Goal: Use online tool/utility

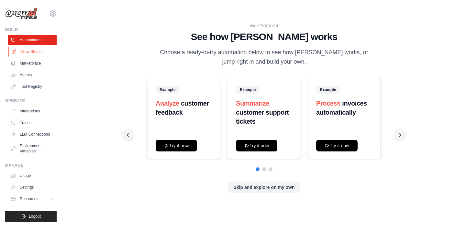
click at [36, 54] on link "Crew Studio" at bounding box center [32, 52] width 49 height 10
click at [183, 148] on button "Try it now" at bounding box center [176, 146] width 41 height 12
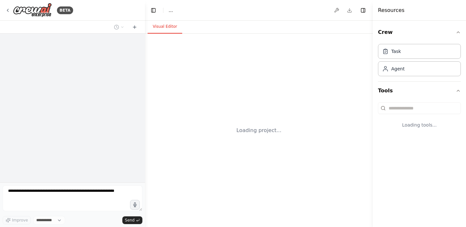
select select "****"
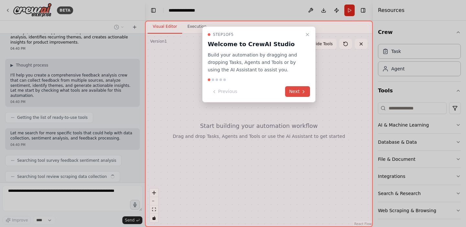
scroll to position [33, 0]
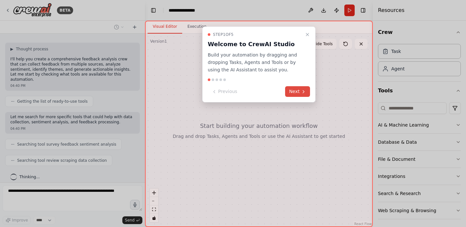
click at [293, 92] on button "Next" at bounding box center [297, 91] width 25 height 11
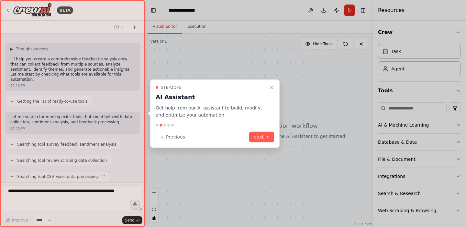
scroll to position [49, 0]
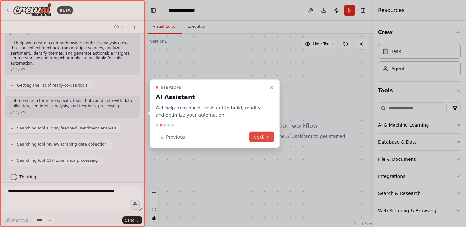
click at [261, 137] on button "Next" at bounding box center [261, 137] width 25 height 11
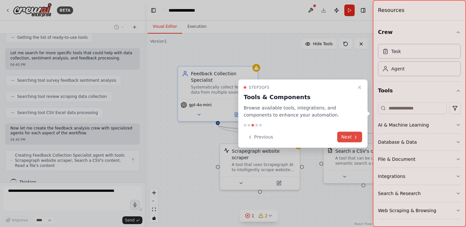
scroll to position [102, 0]
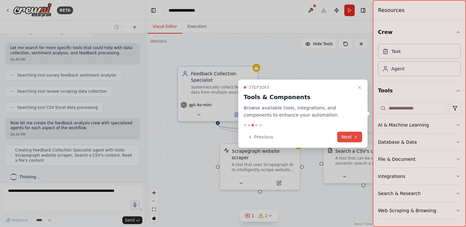
click at [350, 136] on button "Next" at bounding box center [349, 137] width 25 height 11
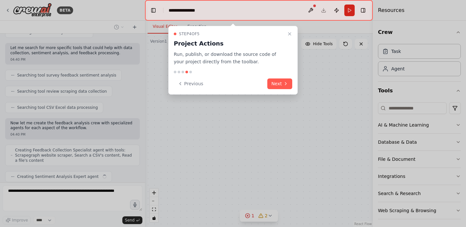
scroll to position [118, 0]
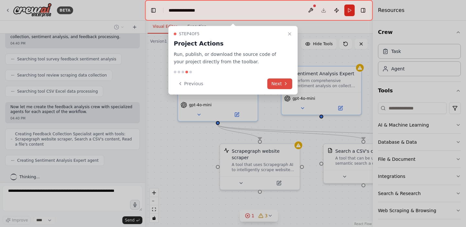
click at [278, 83] on button "Next" at bounding box center [279, 84] width 25 height 11
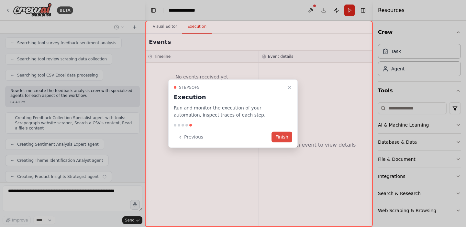
scroll to position [150, 0]
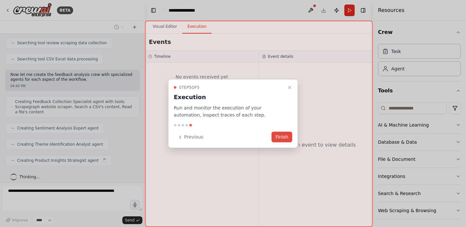
click at [283, 136] on button "Finish" at bounding box center [281, 137] width 21 height 11
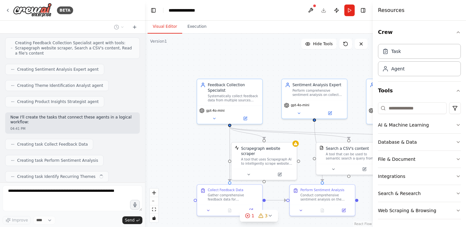
scroll to position [225, 0]
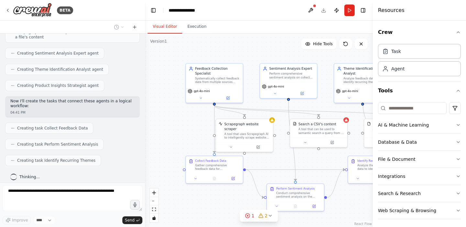
drag, startPoint x: 206, startPoint y: 154, endPoint x: 181, endPoint y: 131, distance: 34.1
click at [181, 131] on div ".deletable-edge-delete-btn { width: 20px; height: 20px; border: 0px solid #ffff…" at bounding box center [259, 131] width 228 height 194
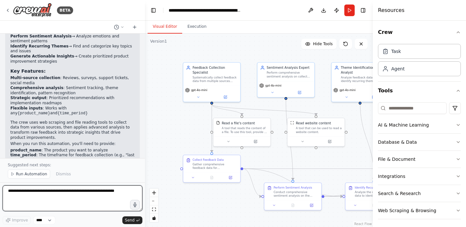
scroll to position [830, 0]
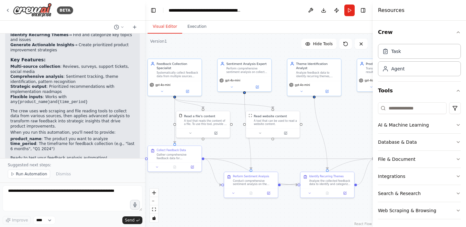
drag, startPoint x: 331, startPoint y: 180, endPoint x: 289, endPoint y: 170, distance: 42.9
click at [289, 170] on div ".deletable-edge-delete-btn { width: 20px; height: 20px; border: 0px solid #ffff…" at bounding box center [259, 131] width 228 height 194
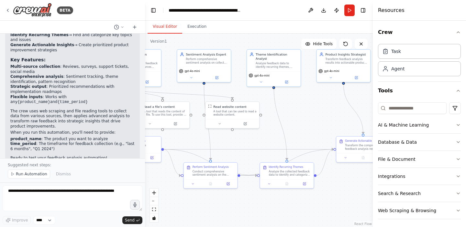
drag, startPoint x: 346, startPoint y: 120, endPoint x: 306, endPoint y: 111, distance: 40.9
click at [306, 111] on div ".deletable-edge-delete-btn { width: 20px; height: 20px; border: 0px solid #ffff…" at bounding box center [259, 131] width 228 height 194
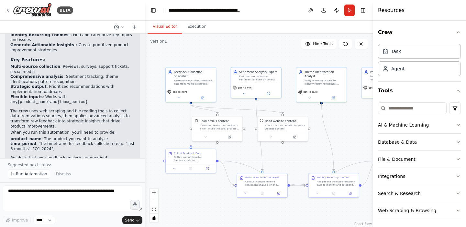
drag, startPoint x: 245, startPoint y: 143, endPoint x: 293, endPoint y: 157, distance: 49.7
click at [293, 157] on div ".deletable-edge-delete-btn { width: 20px; height: 20px; border: 0px solid #ffff…" at bounding box center [259, 131] width 228 height 194
click at [199, 32] on button "Execution" at bounding box center [196, 27] width 29 height 14
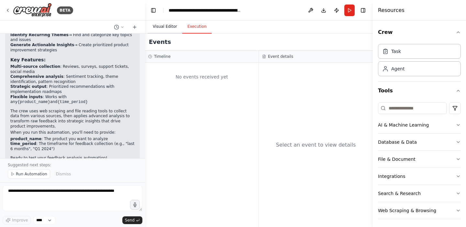
click at [170, 27] on button "Visual Editor" at bounding box center [164, 27] width 35 height 14
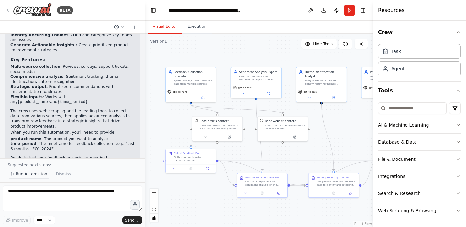
click at [32, 175] on span "Run Automation" at bounding box center [31, 174] width 31 height 5
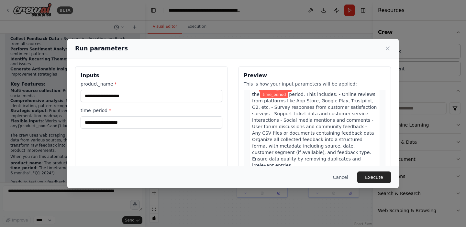
scroll to position [0, 0]
